Goal: Find specific page/section: Find specific page/section

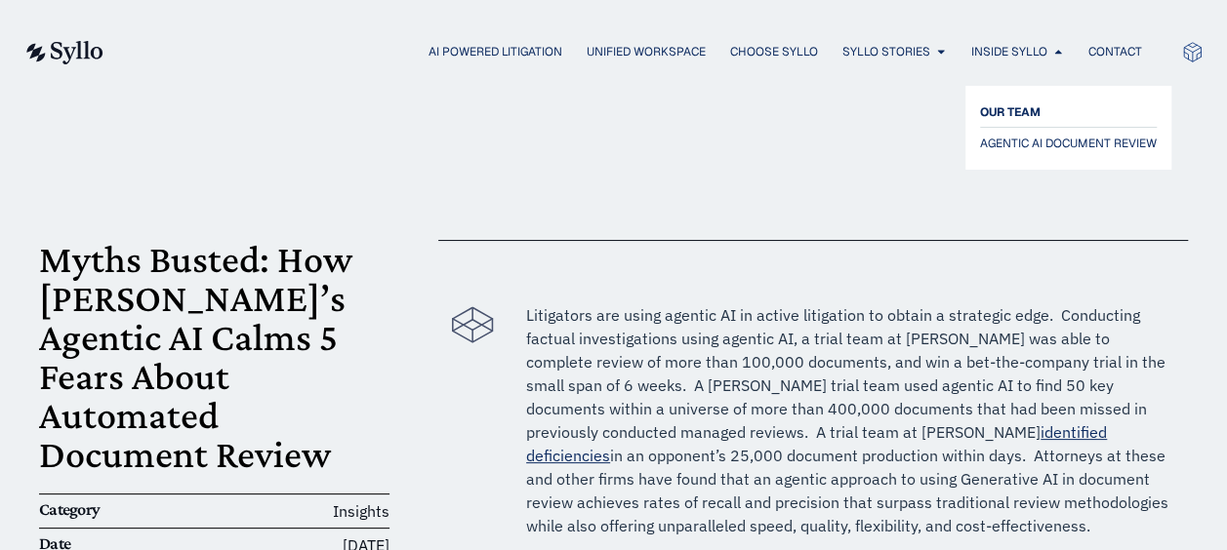
click at [1031, 119] on span "OUR TEAM" at bounding box center [1010, 112] width 61 height 23
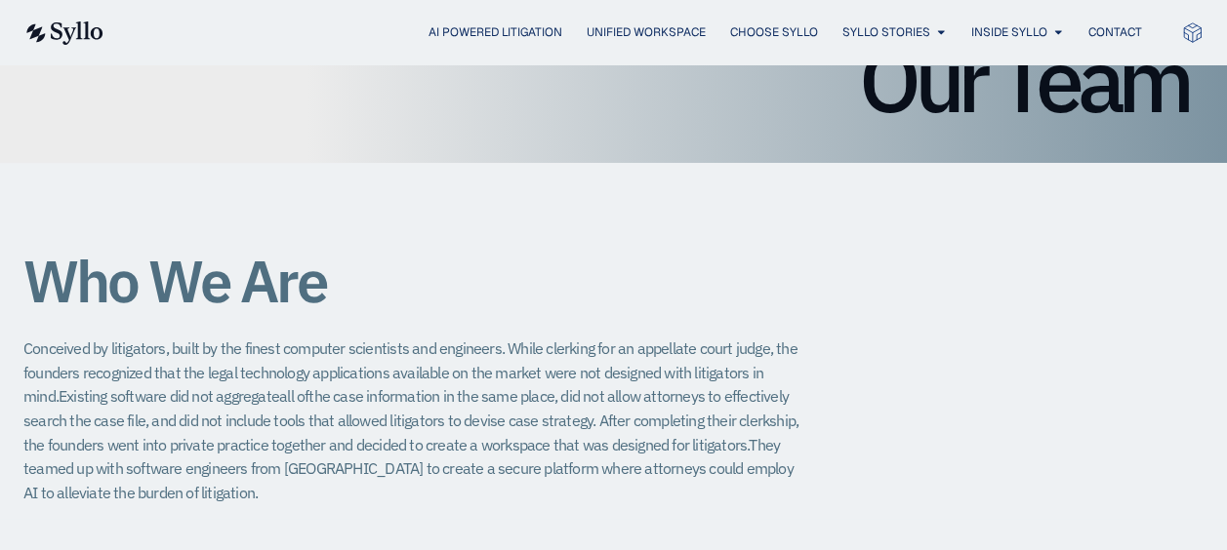
scroll to position [293, 0]
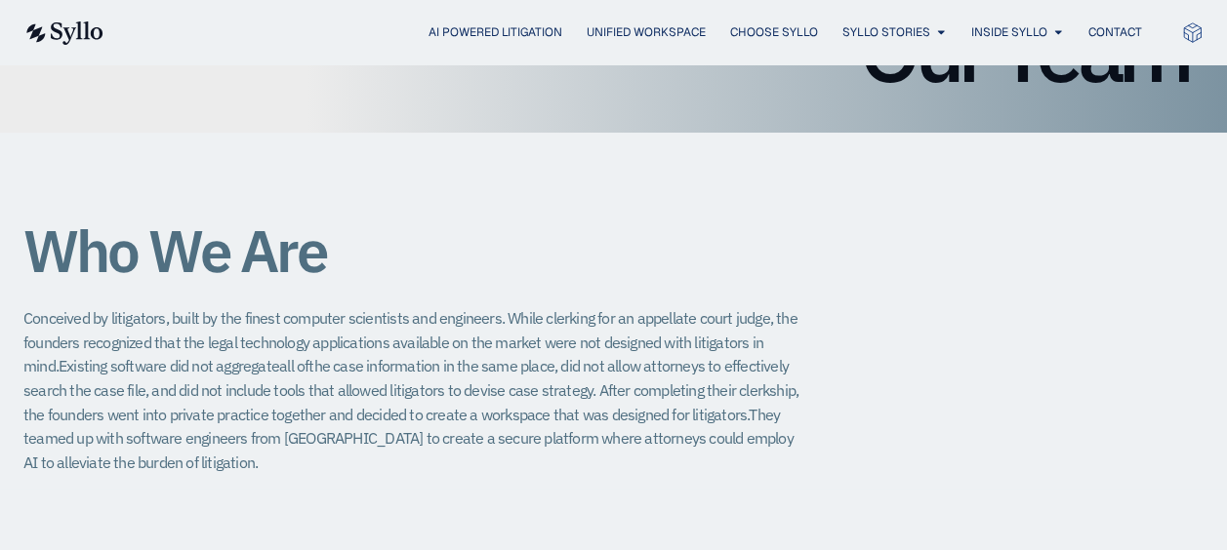
drag, startPoint x: 875, startPoint y: 179, endPoint x: 605, endPoint y: 260, distance: 282.2
click at [605, 260] on h1 "Who We Are" at bounding box center [413, 251] width 781 height 64
